Goal: Find specific page/section: Find specific page/section

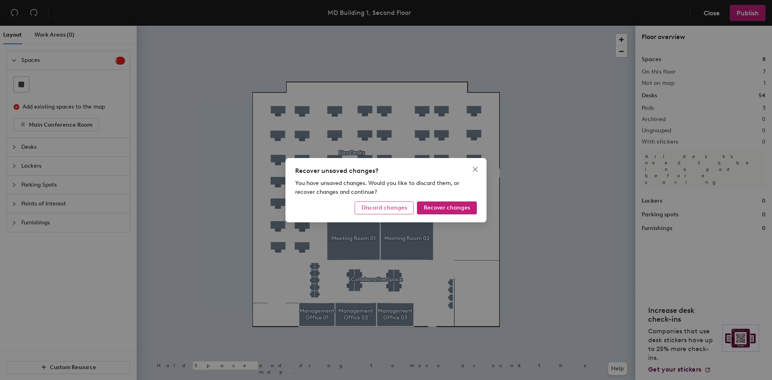
click at [395, 204] on span "Discard changes" at bounding box center [383, 207] width 45 height 7
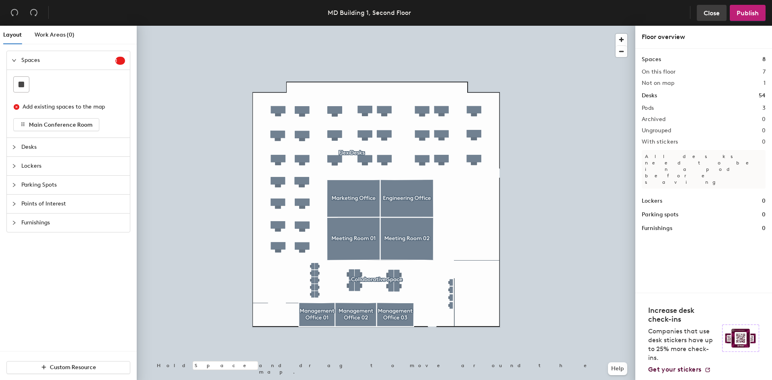
click at [710, 11] on span "Close" at bounding box center [711, 13] width 16 height 8
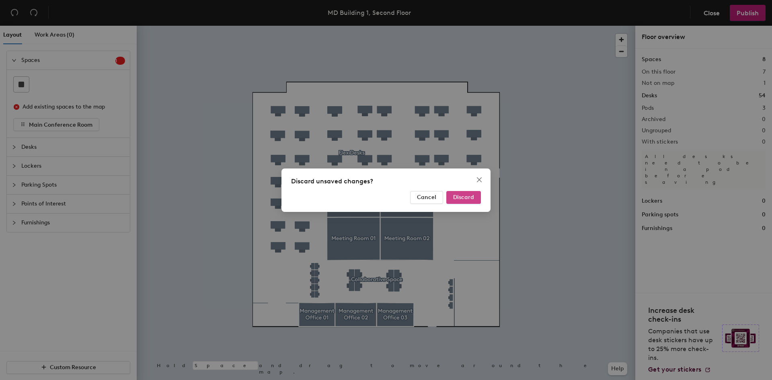
click at [456, 200] on button "Discard" at bounding box center [463, 197] width 35 height 13
